Goal: Task Accomplishment & Management: Complete application form

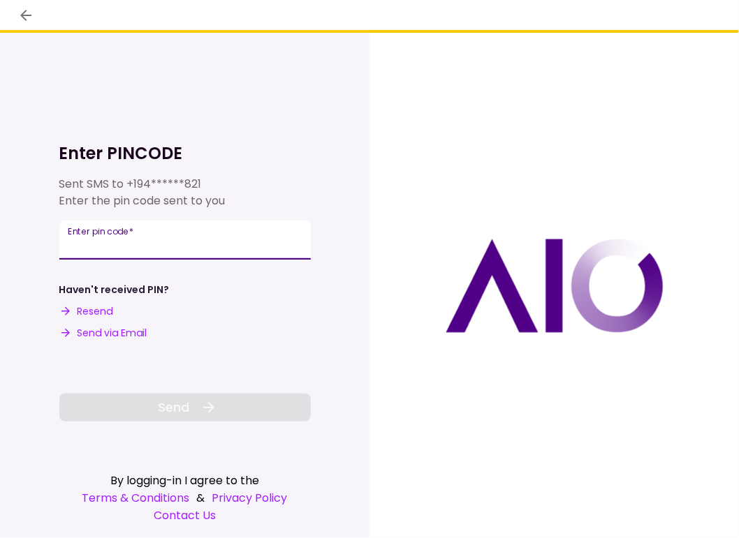
click at [105, 239] on div "Enter pin code   *" at bounding box center [184, 240] width 251 height 39
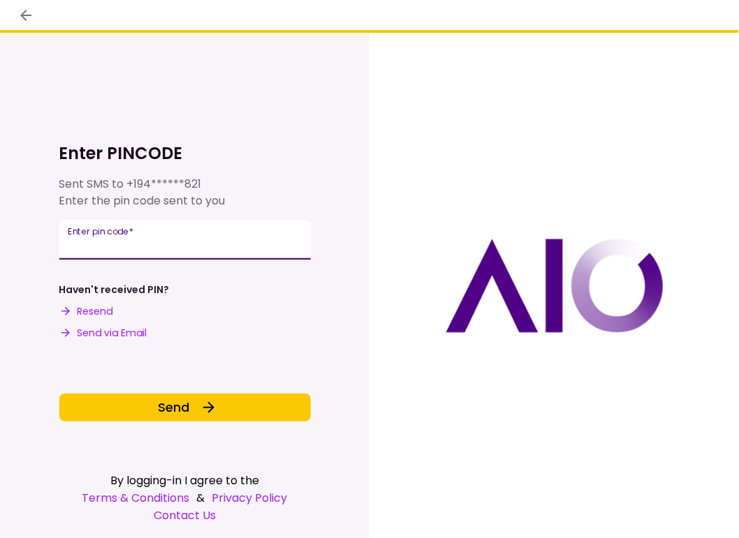
type input "******"
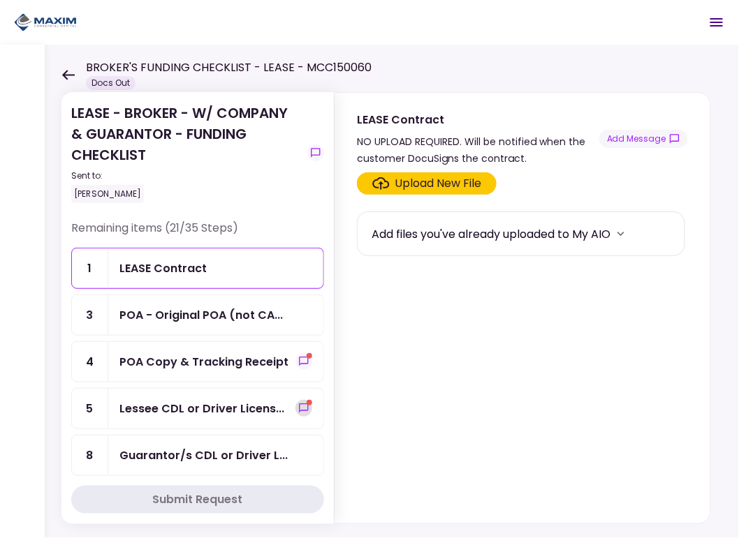
click at [299, 406] on icon "show-messages" at bounding box center [303, 408] width 9 height 9
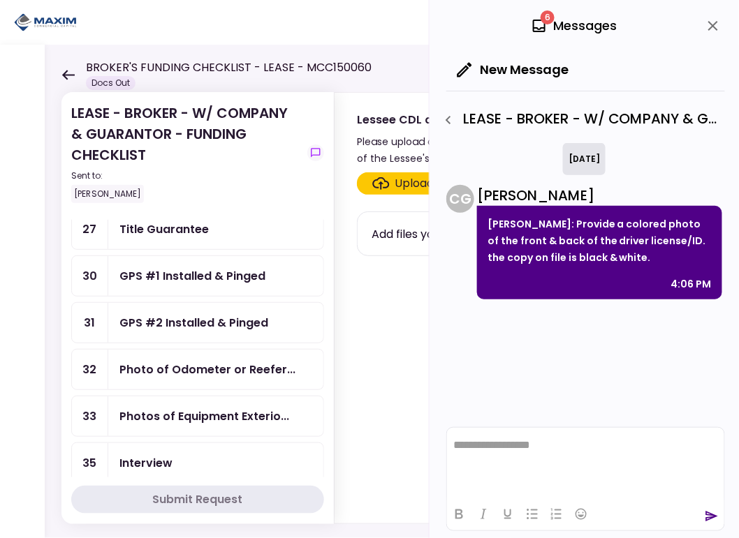
scroll to position [768, 0]
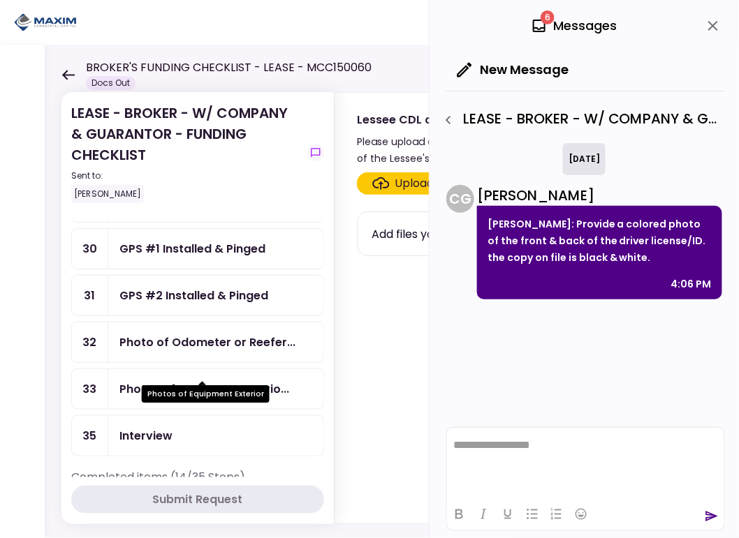
click at [182, 381] on div "Photos of Equipment Exterio..." at bounding box center [204, 389] width 170 height 17
click at [170, 381] on div "Photos of Equipment Exterio..." at bounding box center [204, 389] width 170 height 17
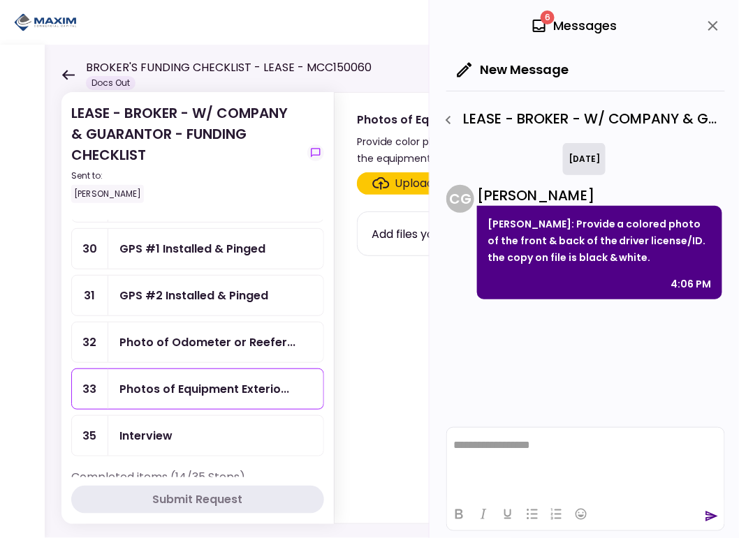
click at [710, 22] on icon "close" at bounding box center [712, 25] width 17 height 17
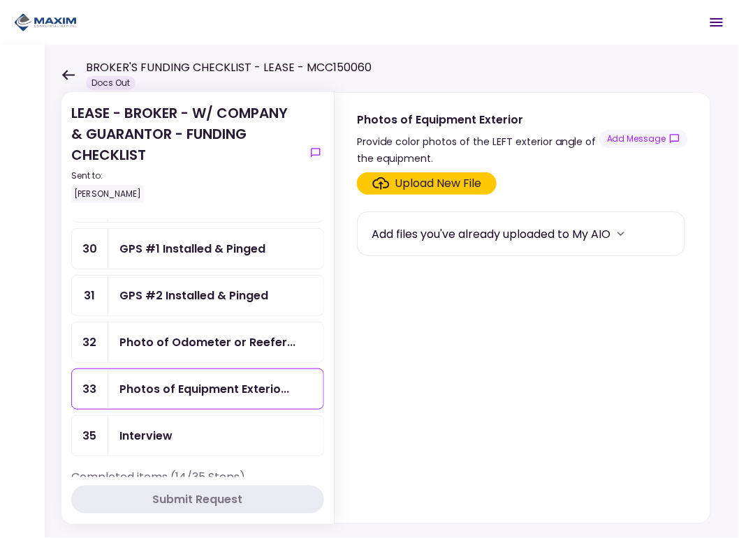
click at [442, 179] on div "Upload New File" at bounding box center [438, 183] width 87 height 17
click at [0, 0] on input "Upload New File" at bounding box center [0, 0] width 0 height 0
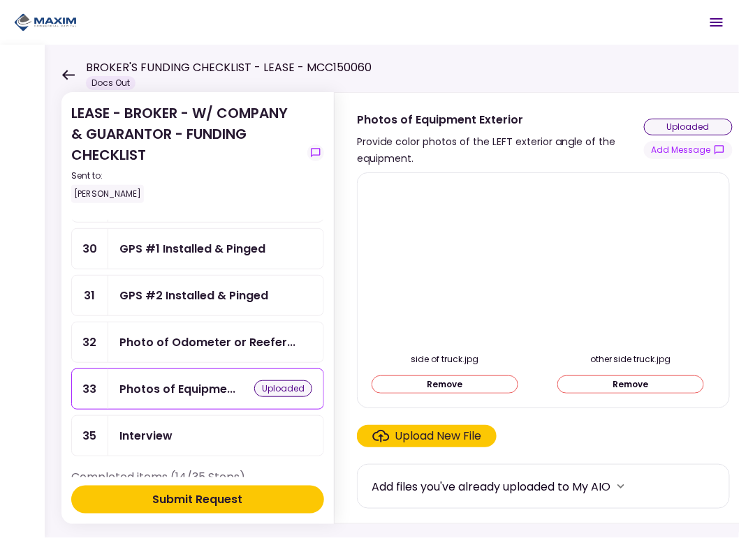
click at [160, 331] on div "Photo of Odometer or Reefer..." at bounding box center [215, 343] width 215 height 40
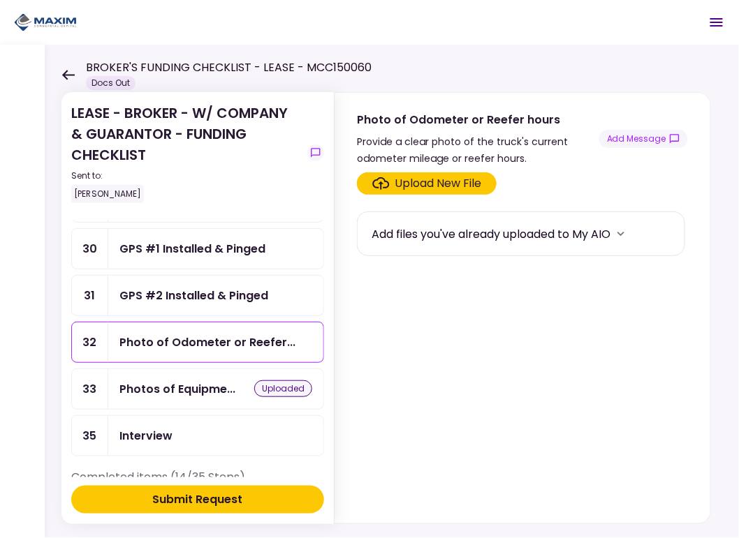
click at [411, 184] on div "Upload New File" at bounding box center [438, 183] width 87 height 17
click at [0, 0] on input "Upload New File" at bounding box center [0, 0] width 0 height 0
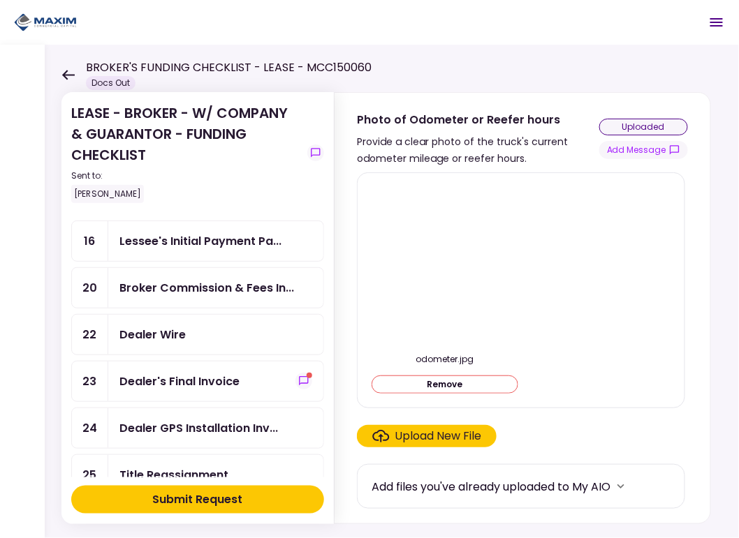
scroll to position [419, 0]
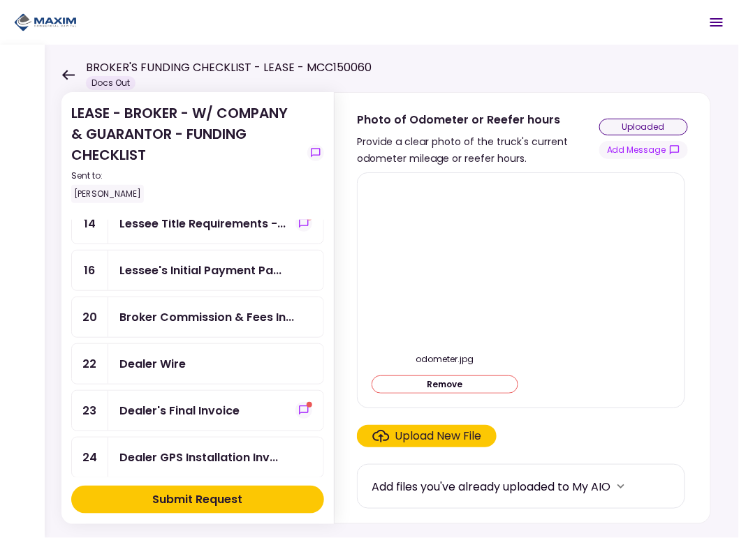
click at [155, 355] on div "Dealer Wire" at bounding box center [152, 363] width 66 height 17
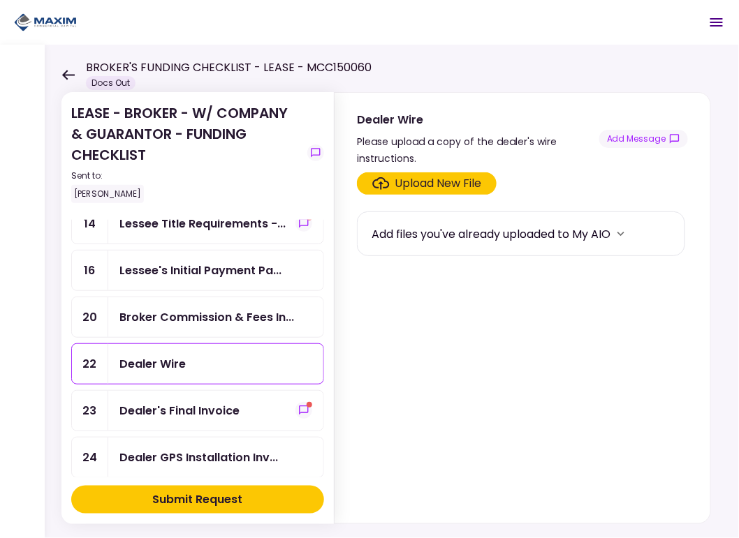
click at [397, 184] on div "Upload New File" at bounding box center [438, 183] width 87 height 17
click at [0, 0] on input "Upload New File" at bounding box center [0, 0] width 0 height 0
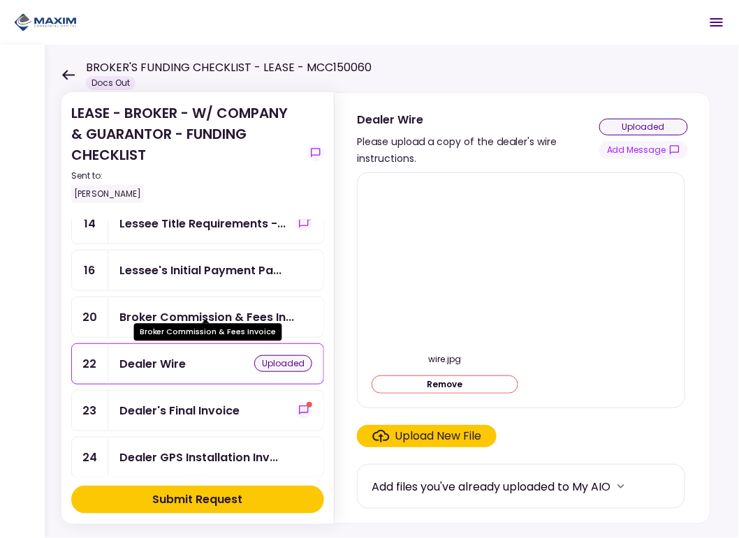
click at [145, 309] on div "Broker Commission & Fees In..." at bounding box center [206, 317] width 175 height 17
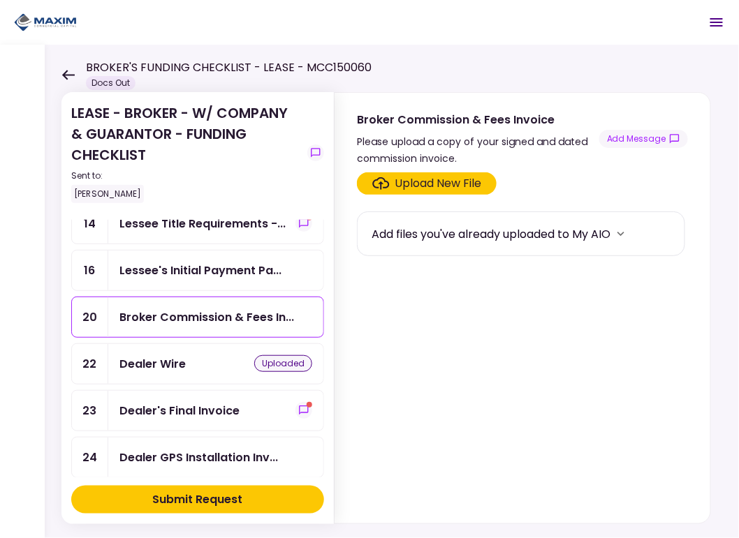
click at [443, 178] on div "Upload New File" at bounding box center [438, 183] width 87 height 17
click at [0, 0] on input "Upload New File" at bounding box center [0, 0] width 0 height 0
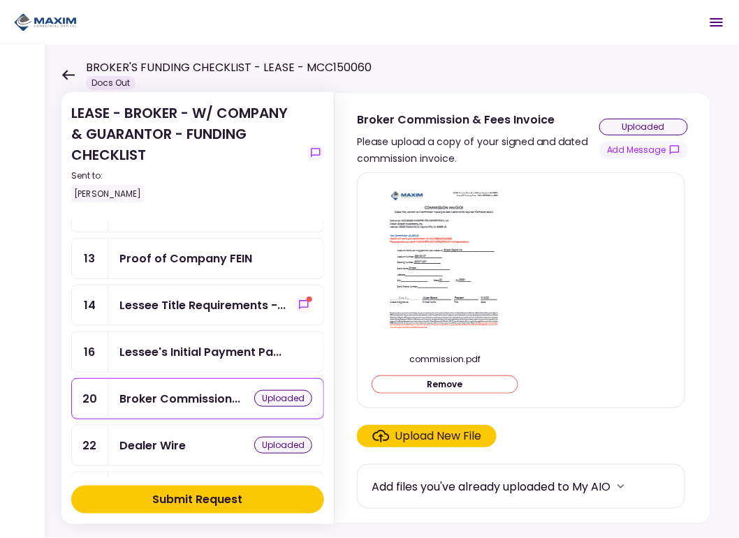
scroll to position [348, 0]
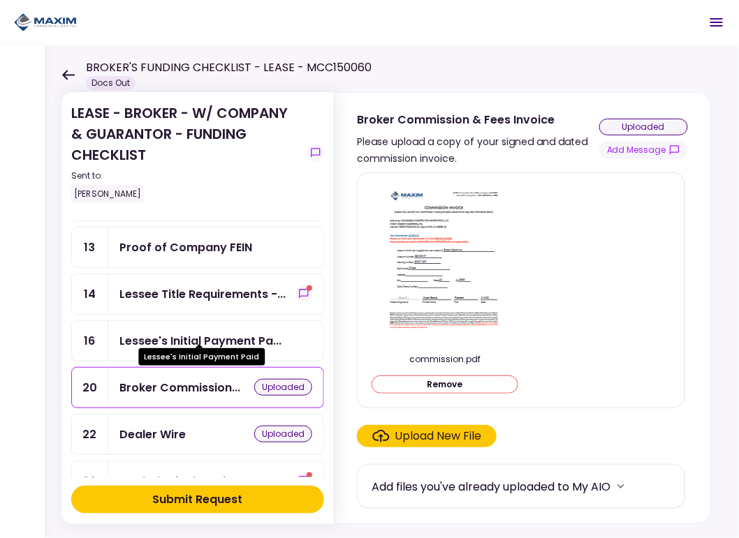
click at [201, 332] on div "Lessee's Initial Payment Pa..." at bounding box center [200, 340] width 162 height 17
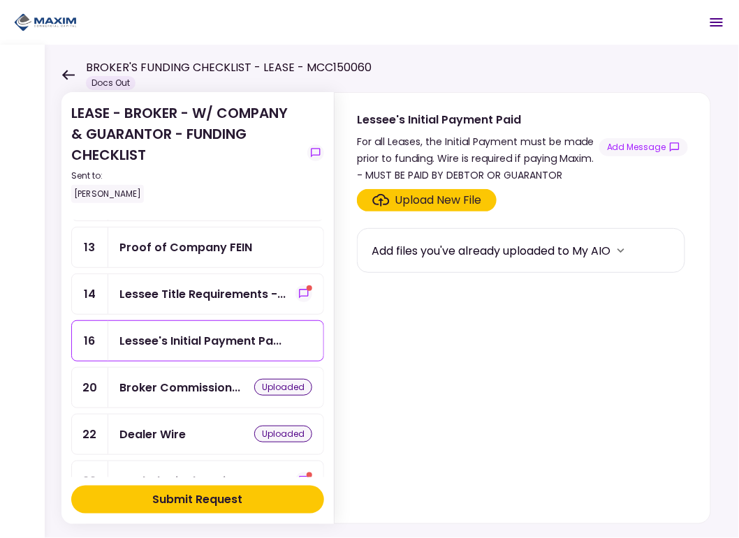
click at [412, 200] on div "Upload New File" at bounding box center [438, 200] width 87 height 17
click at [0, 0] on input "Upload New File" at bounding box center [0, 0] width 0 height 0
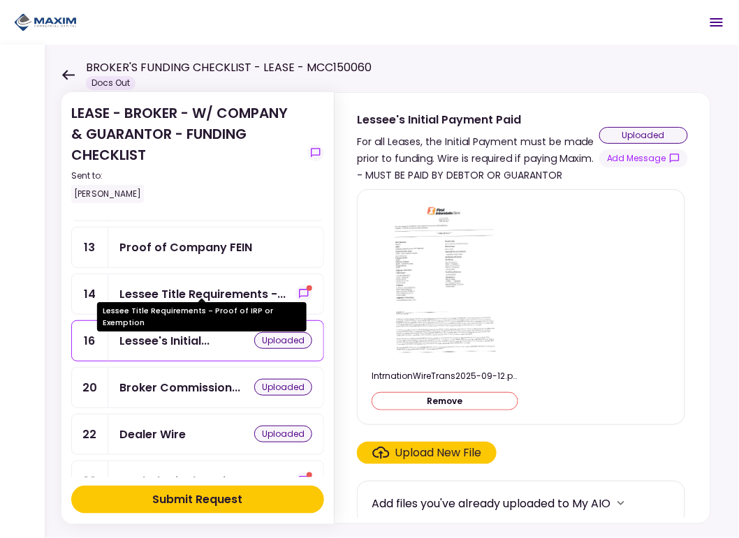
click at [200, 286] on div "Lessee Title Requirements -..." at bounding box center [202, 294] width 166 height 17
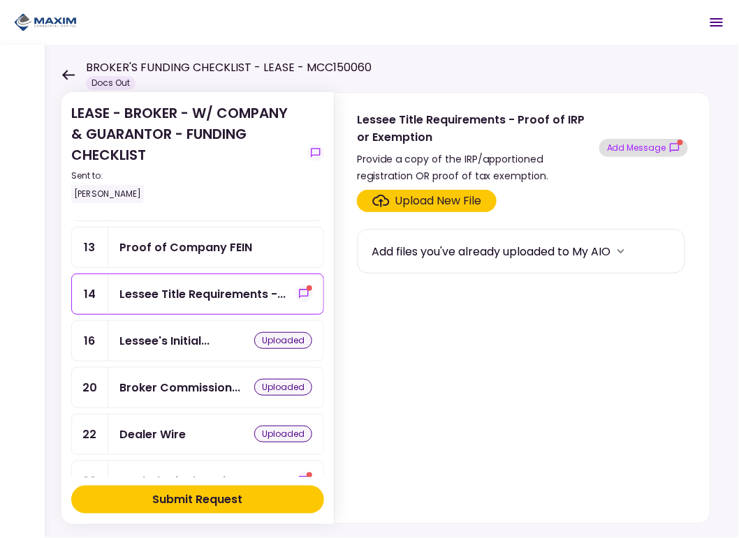
click at [630, 147] on button "Add Message" at bounding box center [643, 148] width 89 height 18
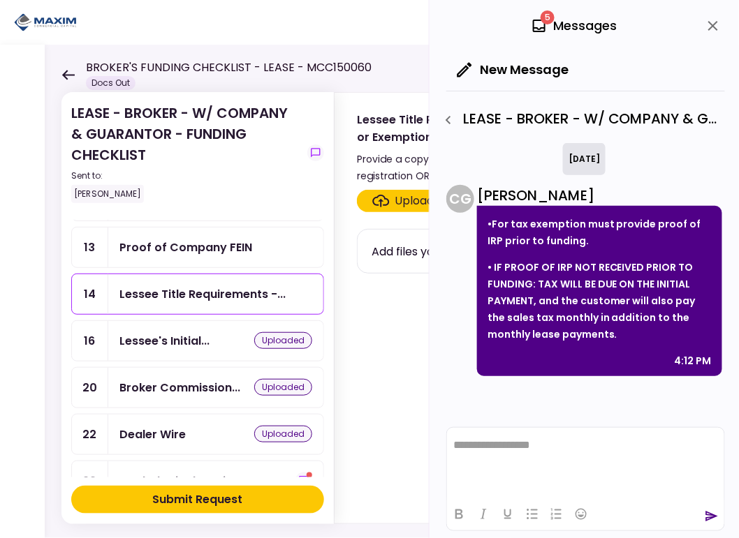
click at [716, 22] on icon "close" at bounding box center [713, 26] width 10 height 10
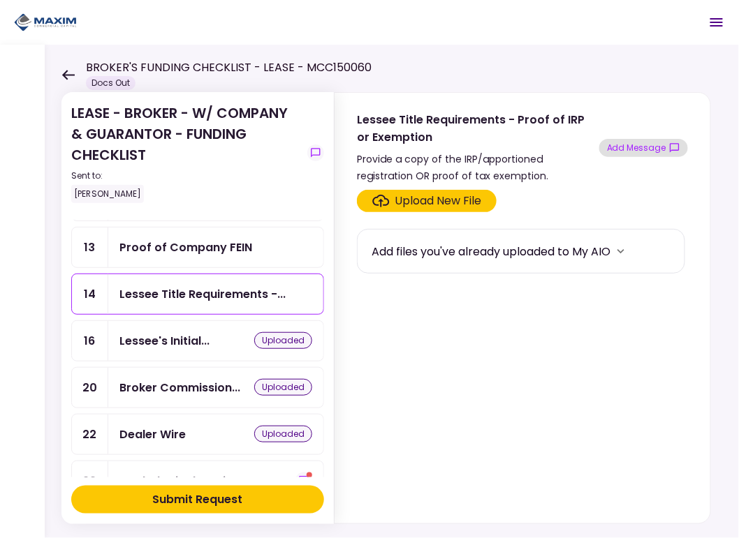
click at [643, 141] on button "Add Message" at bounding box center [643, 148] width 89 height 18
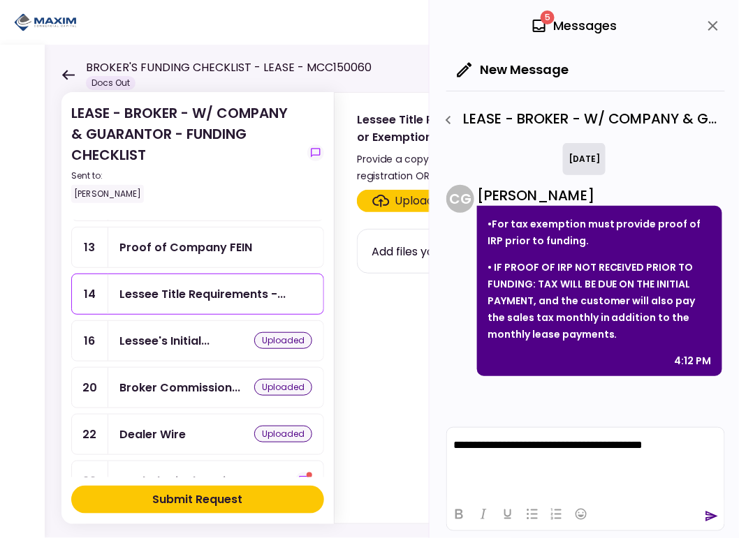
click at [708, 514] on icon "send" at bounding box center [711, 517] width 14 height 14
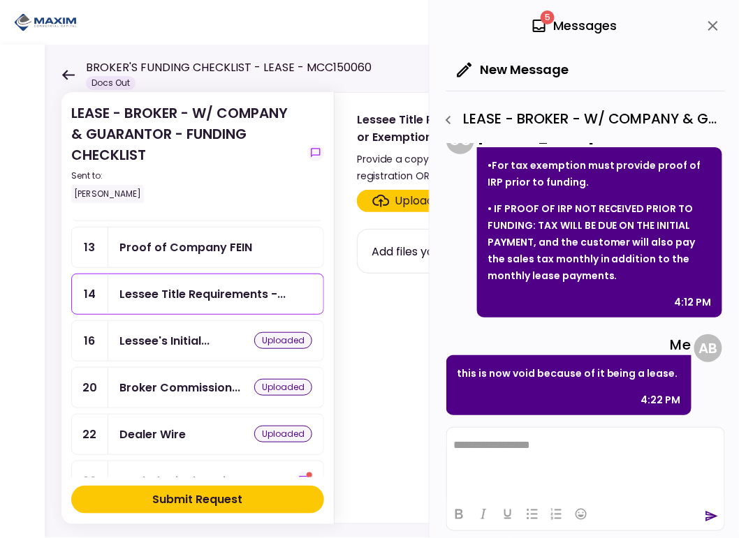
scroll to position [279, 0]
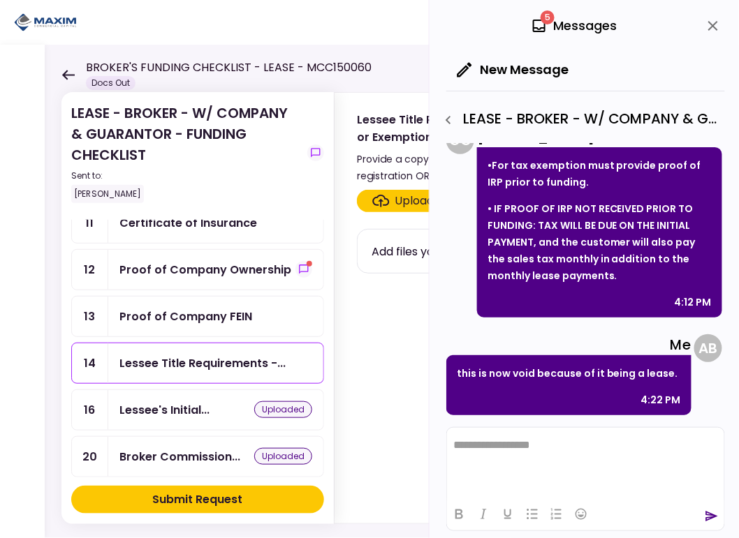
click at [179, 312] on div "Proof of Company FEIN" at bounding box center [185, 316] width 133 height 17
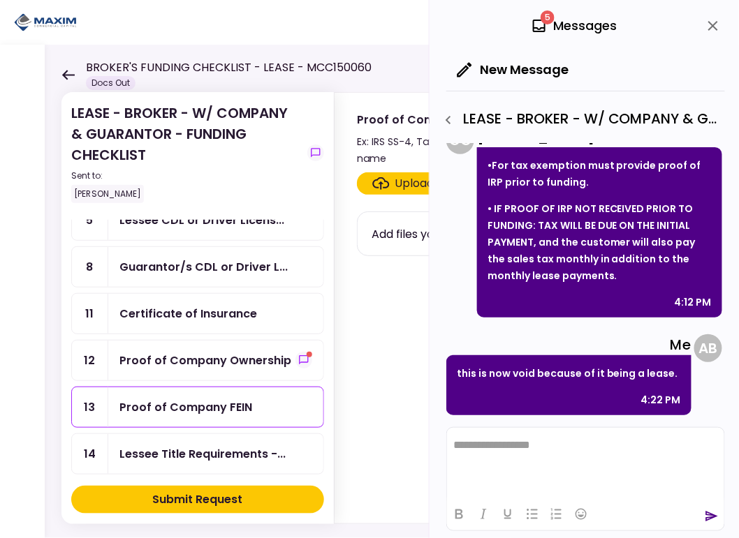
scroll to position [209, 0]
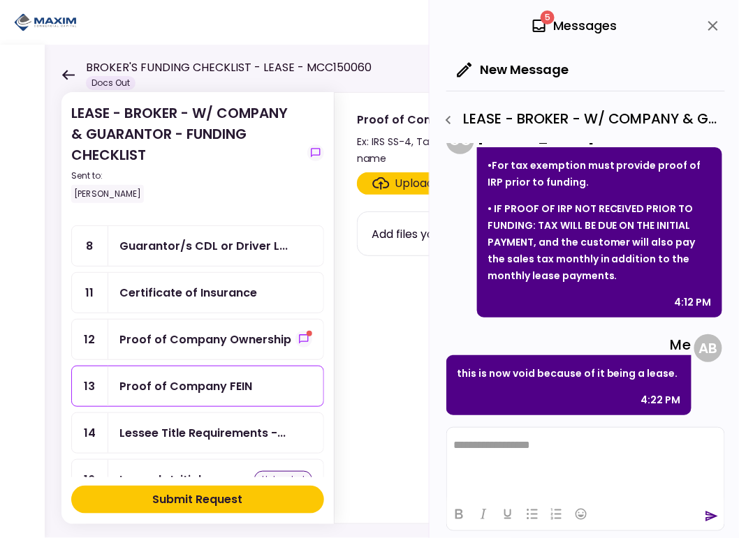
click at [198, 286] on div "Certificate of Insurance" at bounding box center [188, 292] width 138 height 17
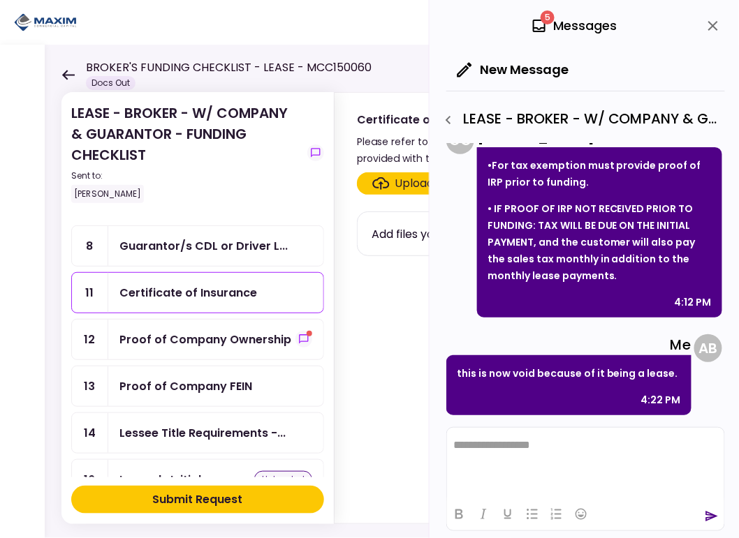
click at [718, 27] on icon "close" at bounding box center [712, 25] width 17 height 17
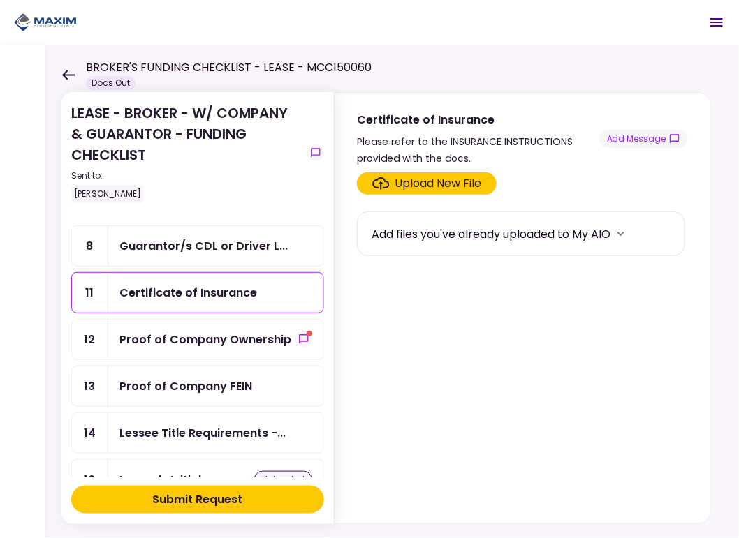
click at [415, 179] on div "Upload New File" at bounding box center [438, 183] width 87 height 17
click at [0, 0] on input "Upload New File" at bounding box center [0, 0] width 0 height 0
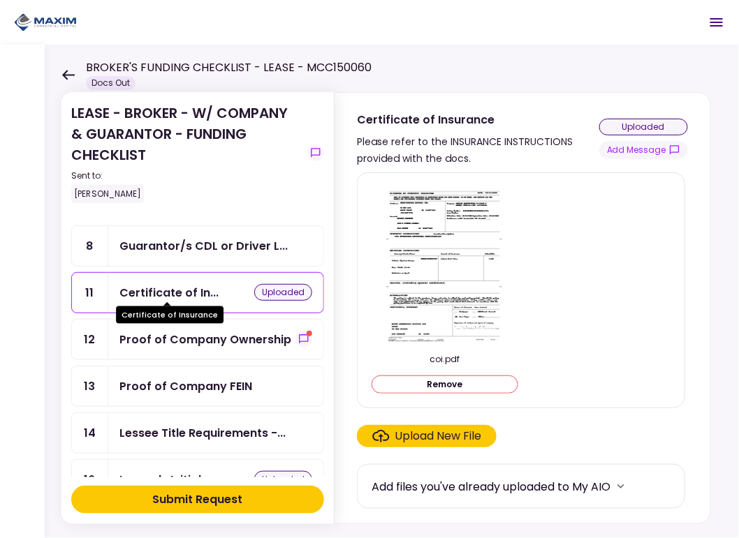
scroll to position [140, 0]
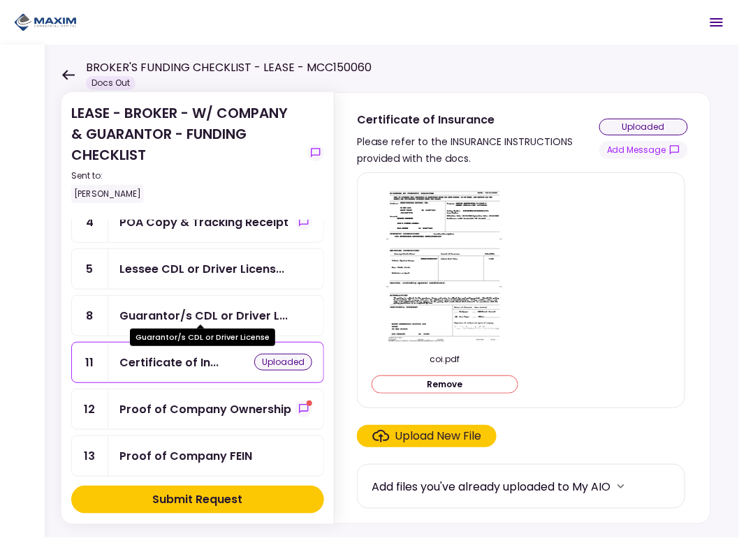
click at [214, 313] on div "Guarantor/s CDL or Driver L..." at bounding box center [203, 315] width 168 height 17
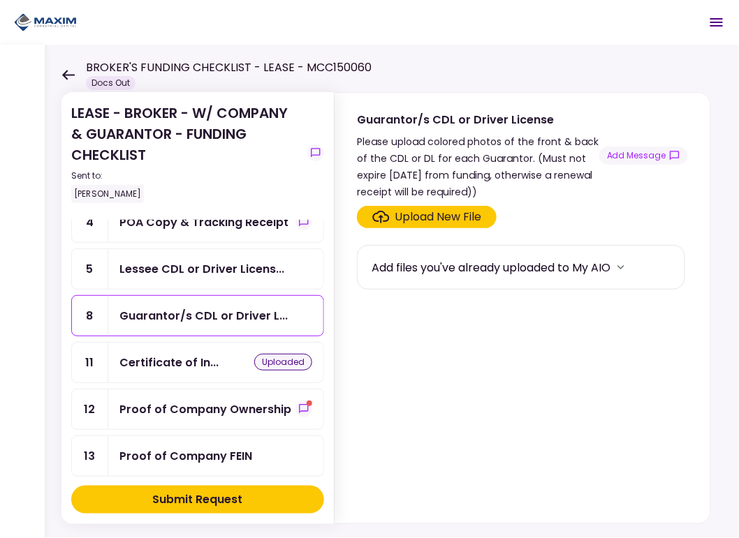
click at [437, 220] on div "Upload New File" at bounding box center [438, 217] width 87 height 17
click at [0, 0] on input "Upload New File" at bounding box center [0, 0] width 0 height 0
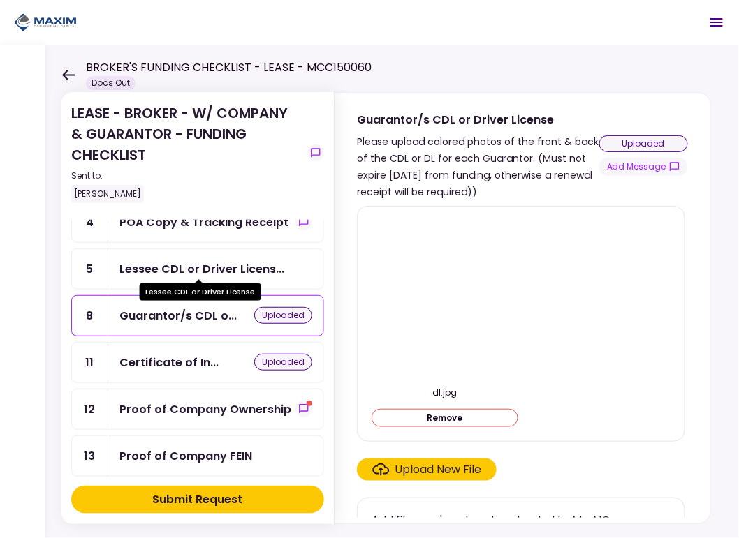
click at [213, 272] on div "Lessee CDL or Driver Licens..." at bounding box center [201, 268] width 165 height 17
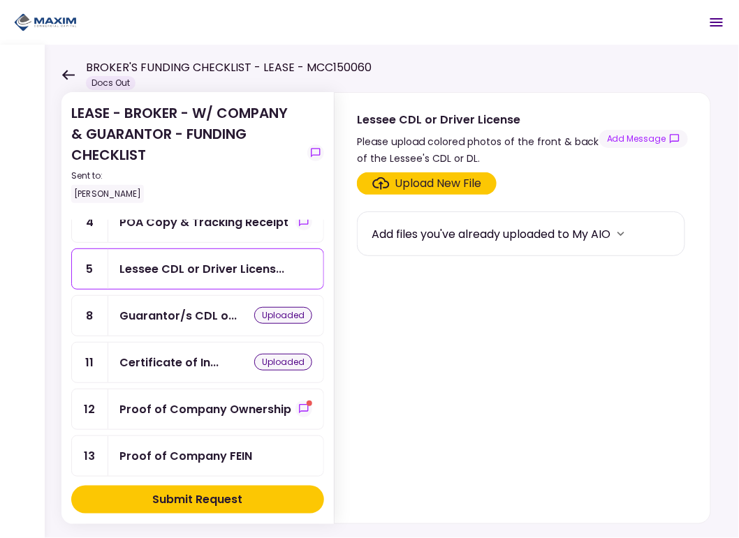
click at [408, 182] on div "Upload New File" at bounding box center [438, 183] width 87 height 17
click at [0, 0] on input "Upload New File" at bounding box center [0, 0] width 0 height 0
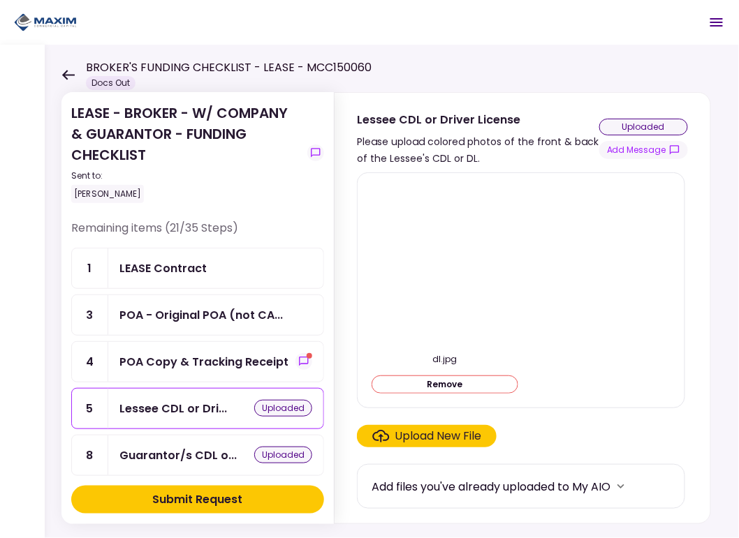
click at [203, 358] on div "POA Copy & Tracking Receipt" at bounding box center [203, 361] width 169 height 17
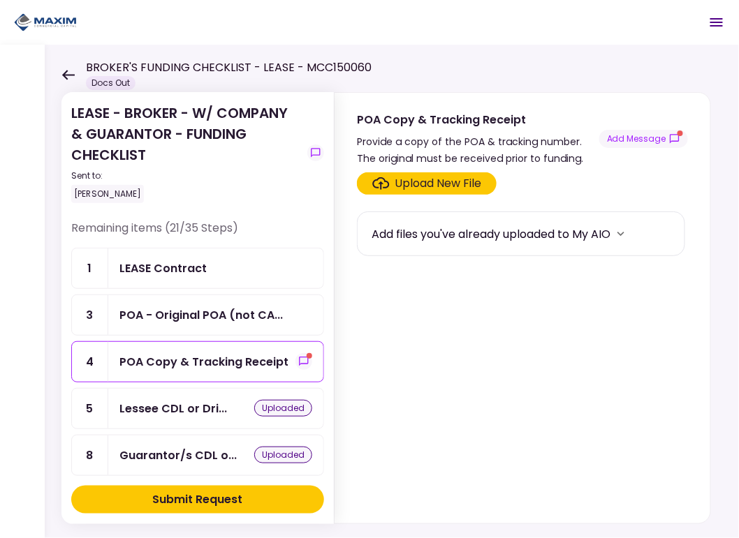
click at [416, 172] on label "Upload New File" at bounding box center [427, 183] width 140 height 22
click at [0, 0] on input "Upload New File" at bounding box center [0, 0] width 0 height 0
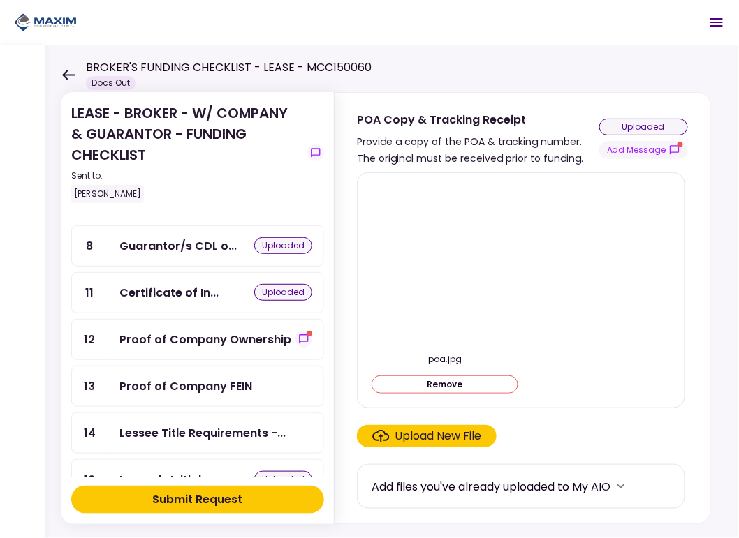
scroll to position [279, 0]
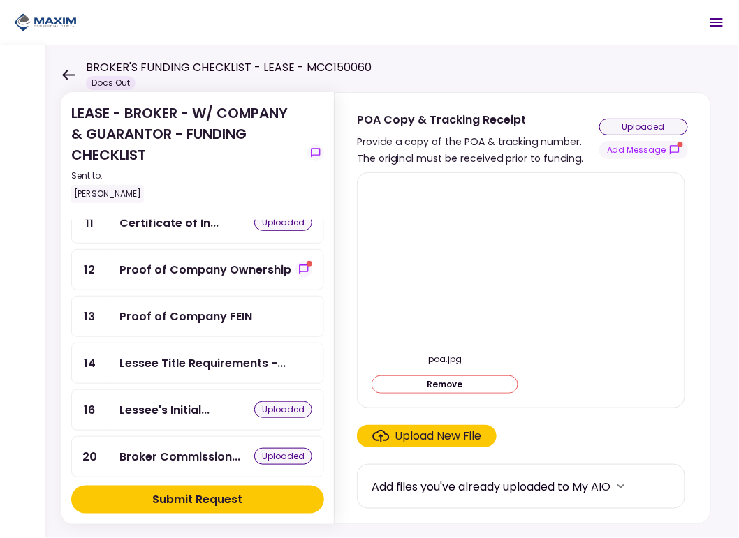
click at [182, 308] on div "Proof of Company FEIN" at bounding box center [185, 316] width 133 height 17
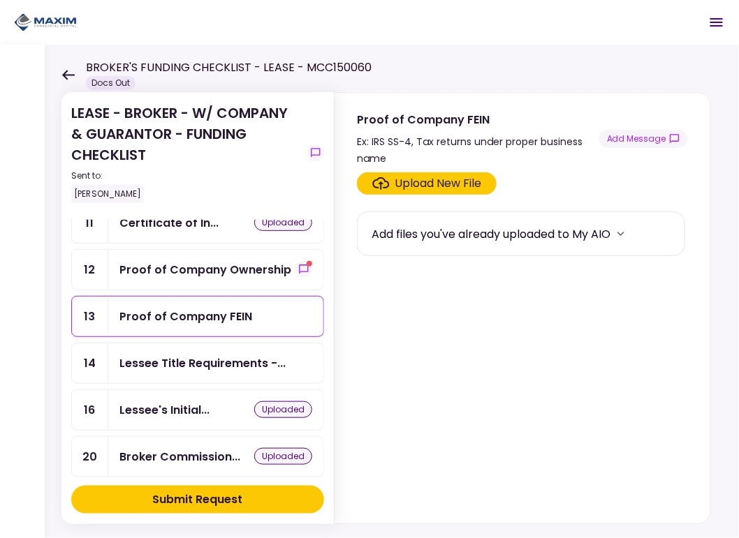
click at [445, 185] on div "Upload New File" at bounding box center [438, 183] width 87 height 17
click at [0, 0] on input "Upload New File" at bounding box center [0, 0] width 0 height 0
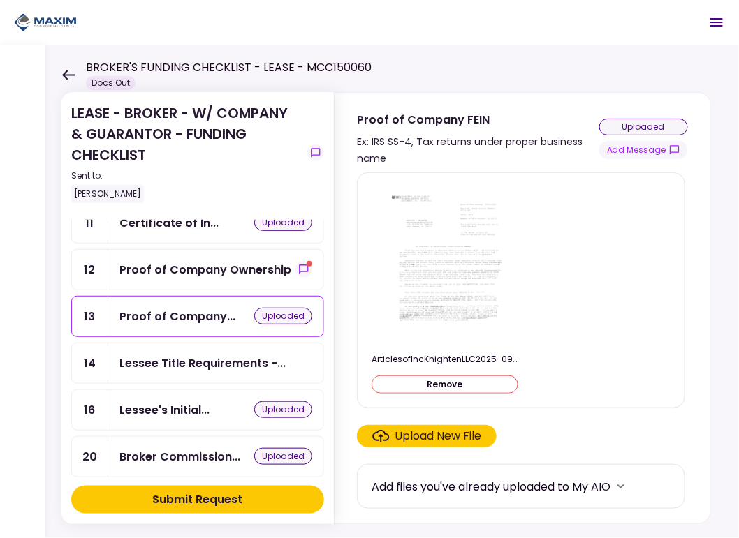
click at [146, 261] on div "Proof of Company Ownership" at bounding box center [205, 269] width 172 height 17
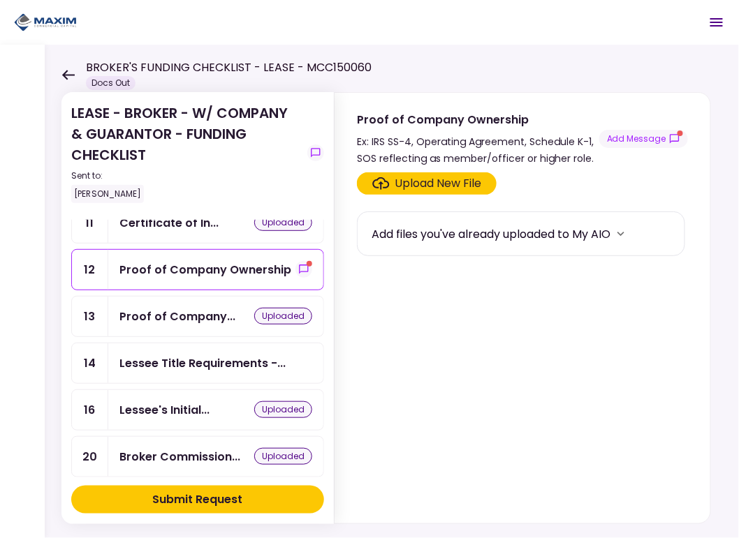
click at [440, 172] on label "Upload New File" at bounding box center [427, 183] width 140 height 22
click at [0, 0] on input "Upload New File" at bounding box center [0, 0] width 0 height 0
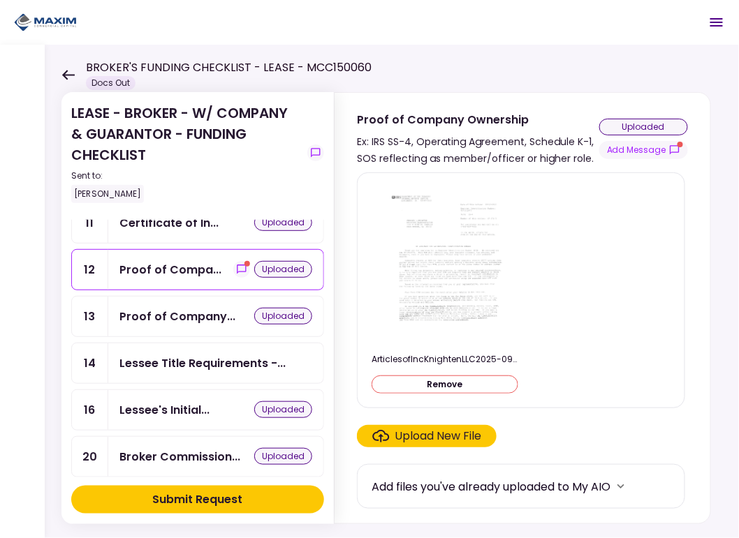
click at [233, 270] on div "uploaded" at bounding box center [272, 269] width 79 height 17
click at [650, 148] on button "Add Message" at bounding box center [643, 150] width 89 height 18
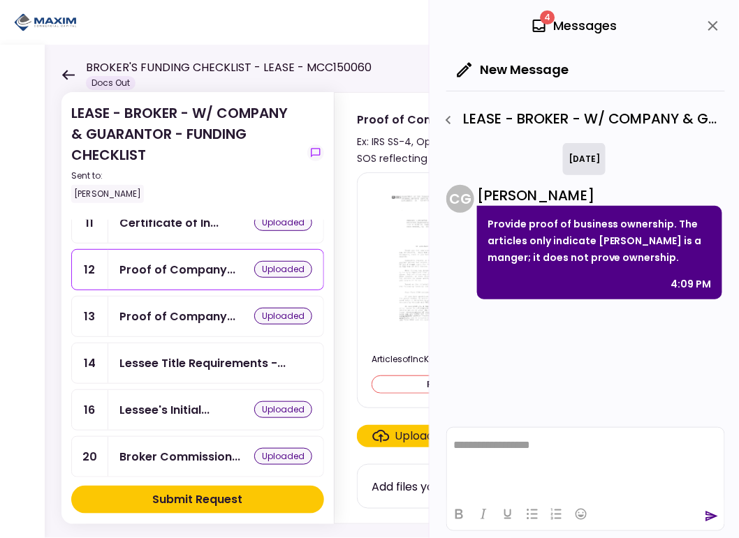
click at [346, 189] on div "ArticlesofIncKnightenLLC2025-09-16.pdf Remove Upload New File Add files you've …" at bounding box center [522, 345] width 376 height 357
click at [718, 17] on button "close" at bounding box center [713, 26] width 24 height 24
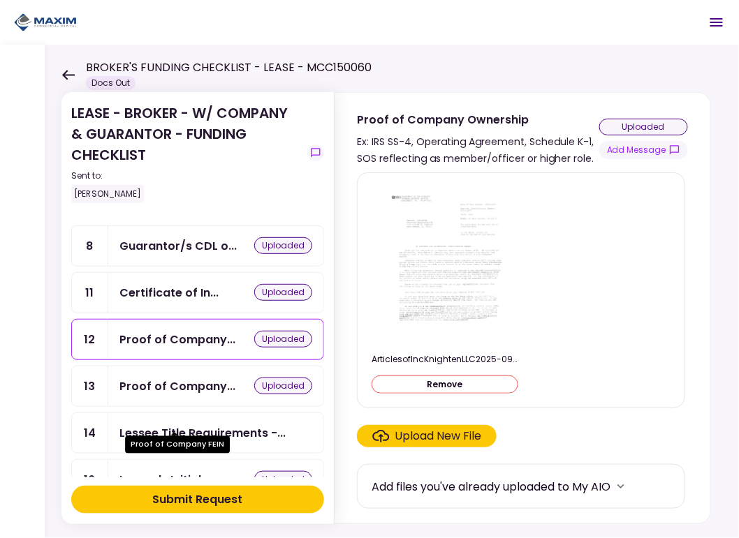
scroll to position [140, 0]
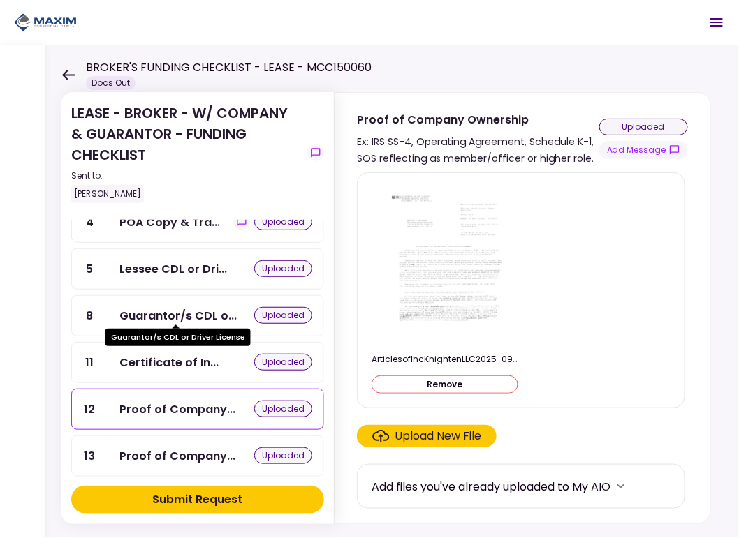
click at [155, 307] on div "Guarantor/s CDL o..." at bounding box center [177, 315] width 117 height 17
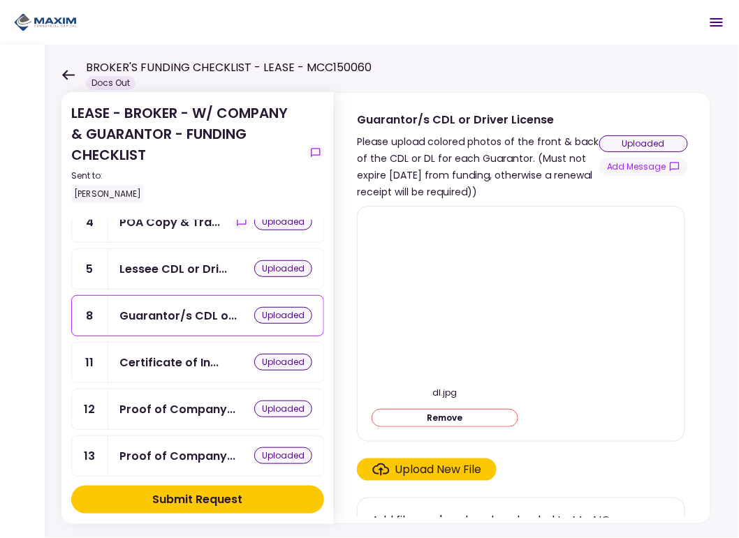
click at [432, 470] on div "Upload New File" at bounding box center [438, 470] width 87 height 17
click at [0, 0] on input "Upload New File" at bounding box center [0, 0] width 0 height 0
